Goal: Transaction & Acquisition: Purchase product/service

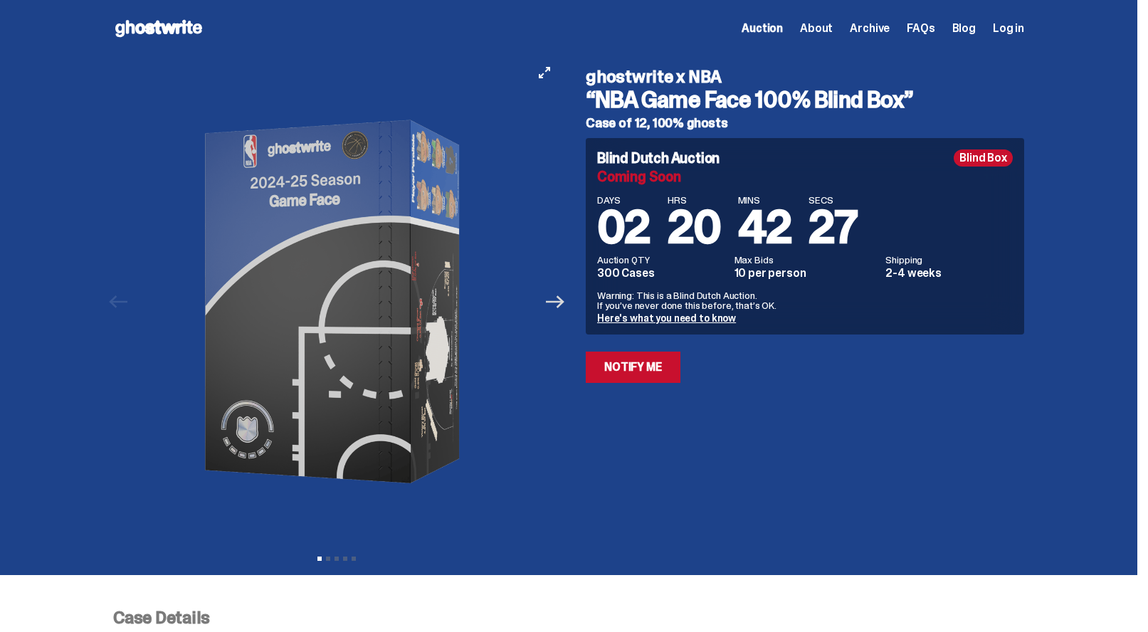
click at [564, 294] on icon "Next" at bounding box center [555, 302] width 19 height 19
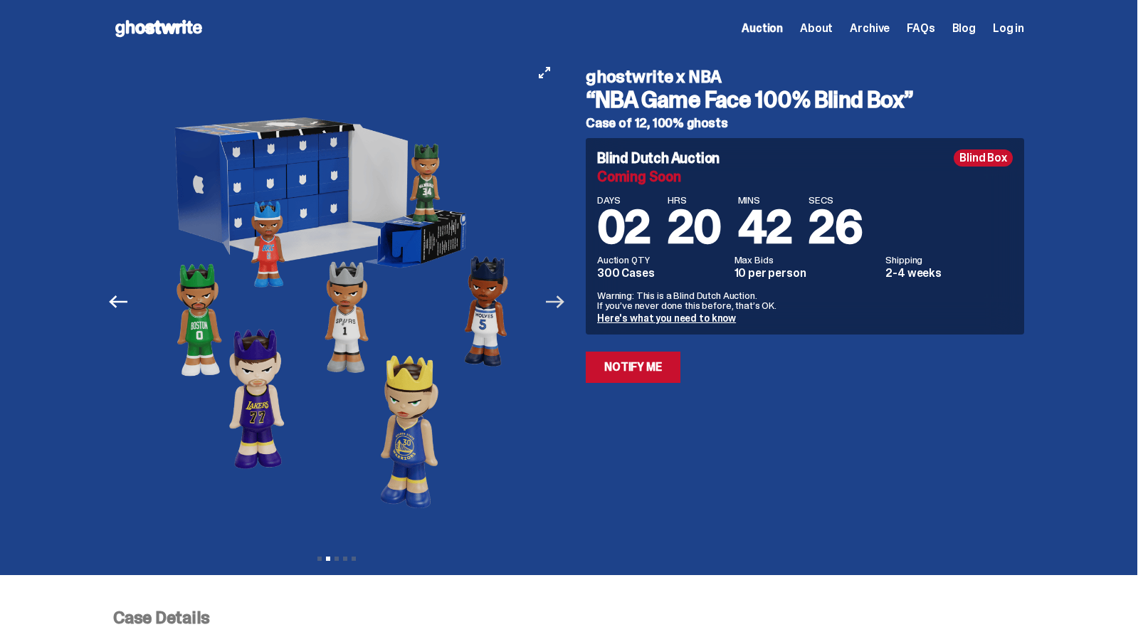
click at [564, 294] on icon "Next" at bounding box center [555, 302] width 19 height 19
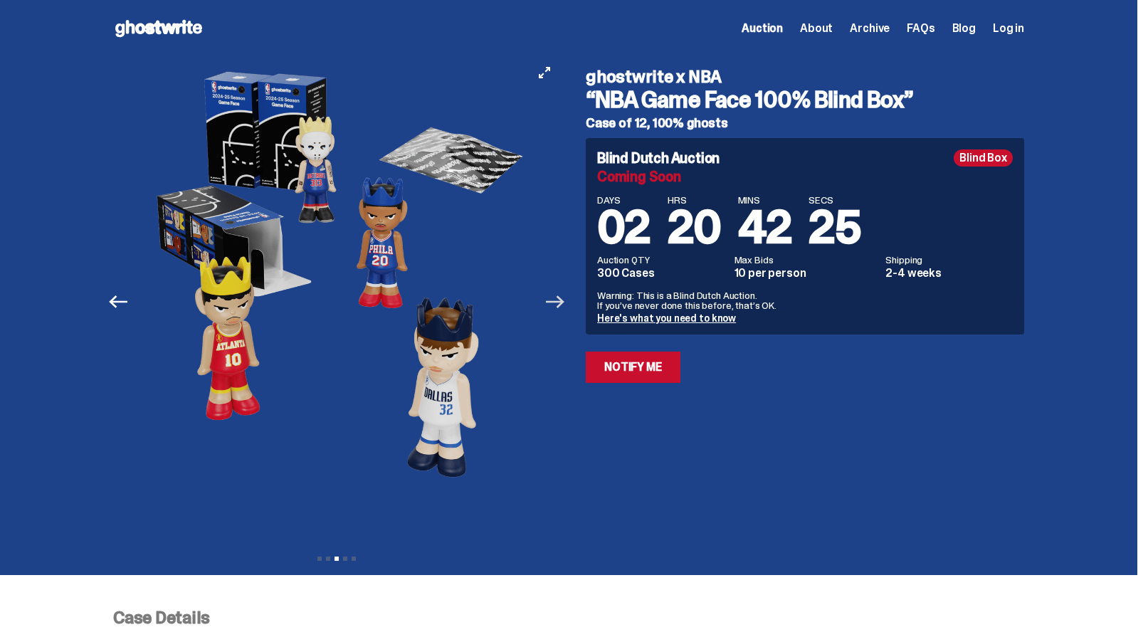
click at [564, 294] on icon "Next" at bounding box center [555, 302] width 19 height 19
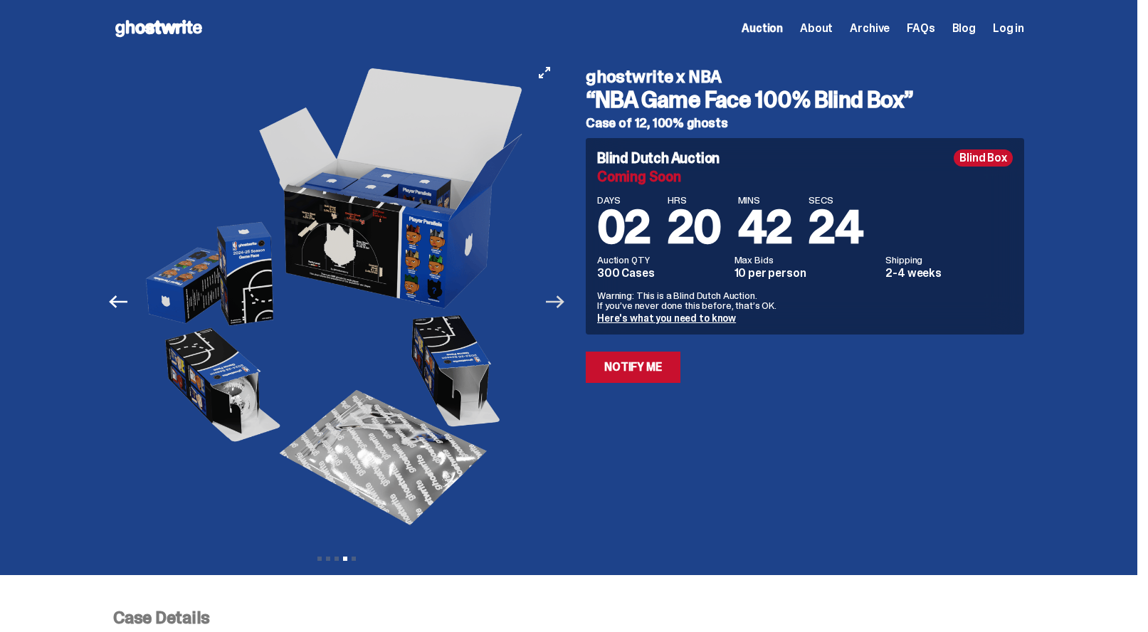
click at [564, 294] on icon "Next" at bounding box center [555, 302] width 19 height 19
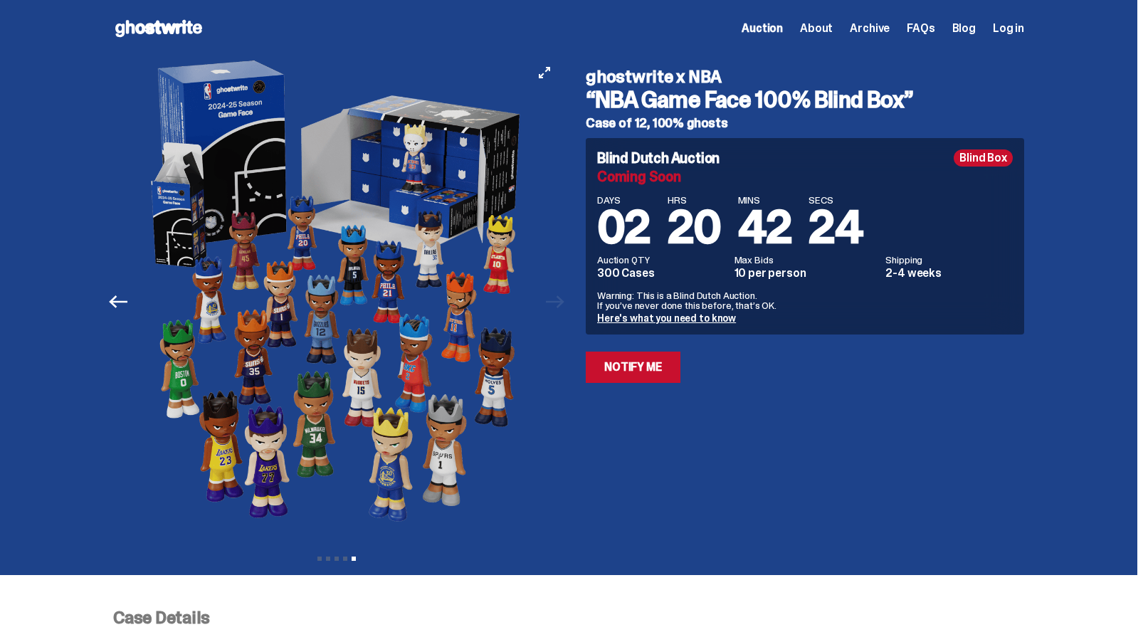
click at [562, 294] on div at bounding box center [338, 302] width 447 height 490
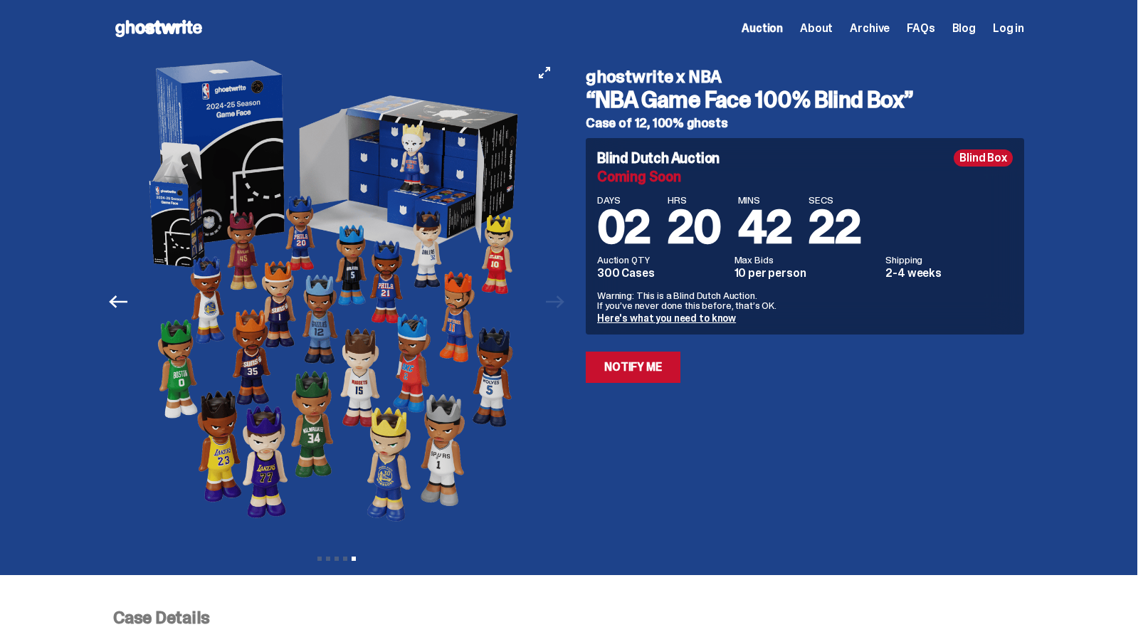
click at [376, 319] on img at bounding box center [336, 302] width 391 height 490
